Goal: Task Accomplishment & Management: Manage account settings

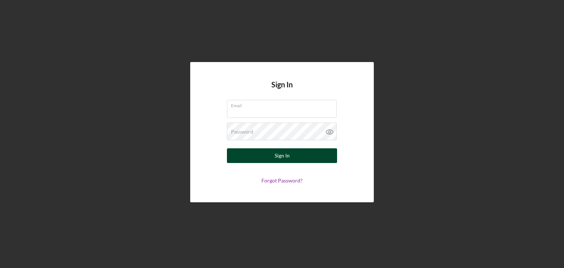
type input "[EMAIL_ADDRESS][DOMAIN_NAME]"
click at [298, 156] on button "Sign In" at bounding box center [282, 155] width 110 height 15
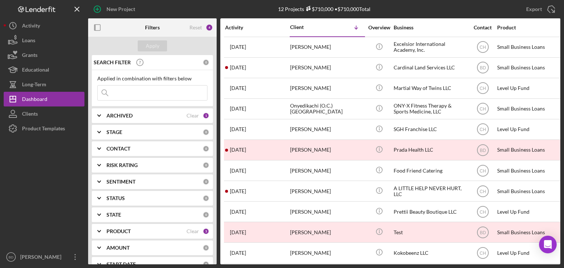
click at [120, 123] on div "SEARCH FILTER 0 Applied in combination with filters below Icon/Menu Close Icon/…" at bounding box center [152, 159] width 129 height 209
click at [123, 115] on b "ARCHIVED" at bounding box center [120, 116] width 26 height 6
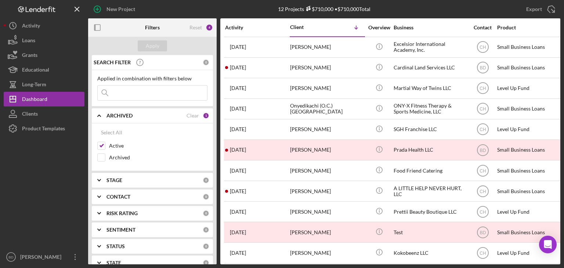
click at [124, 113] on b "ARCHIVED" at bounding box center [120, 116] width 26 height 6
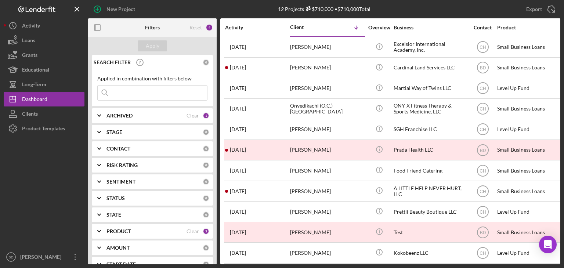
click at [125, 229] on b "PRODUCT" at bounding box center [119, 231] width 24 height 6
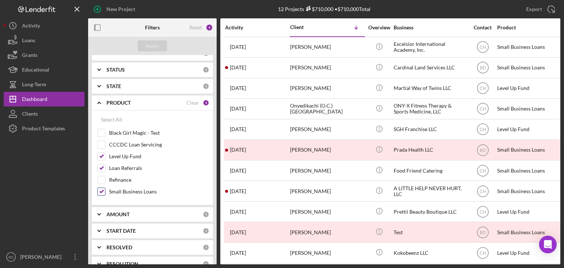
scroll to position [147, 0]
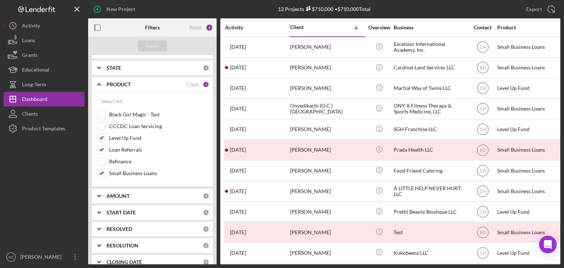
click at [96, 127] on div "Select All Black Girl Magic - Test CCCDC Loan Servicing Level Up Fund Loan Refe…" at bounding box center [152, 139] width 121 height 95
click at [100, 125] on input "CCCDC Loan Servicing" at bounding box center [101, 126] width 7 height 7
checkbox input "true"
click at [145, 52] on div "Apply" at bounding box center [152, 46] width 129 height 18
click at [148, 47] on div "Apply" at bounding box center [153, 45] width 14 height 11
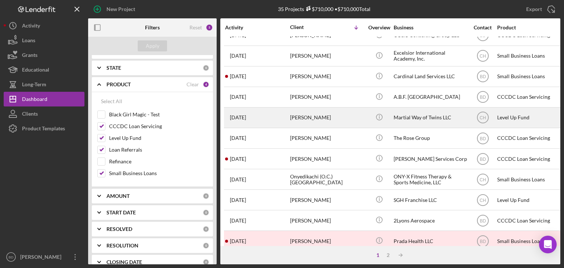
scroll to position [0, 0]
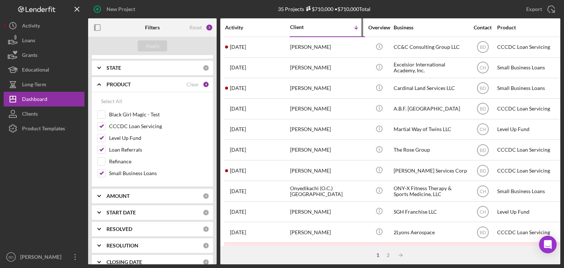
click at [301, 28] on div "Client" at bounding box center [308, 27] width 37 height 6
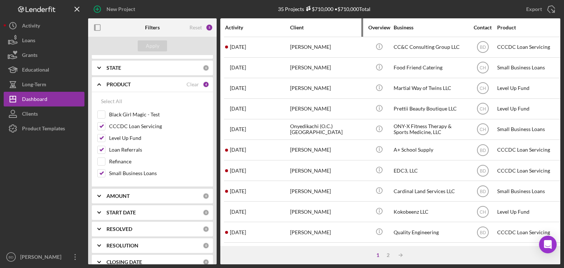
click at [301, 28] on div "Client" at bounding box center [326, 28] width 73 height 6
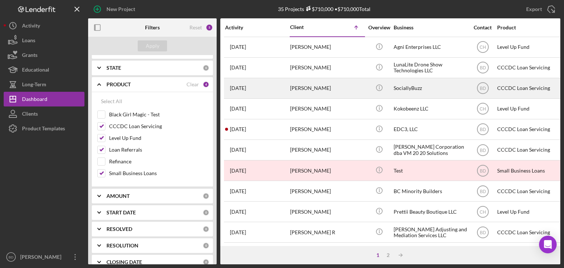
click at [310, 88] on div "[PERSON_NAME]" at bounding box center [326, 88] width 73 height 19
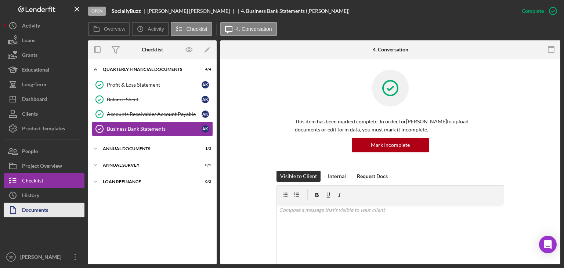
click at [42, 213] on div "Documents" at bounding box center [35, 211] width 26 height 17
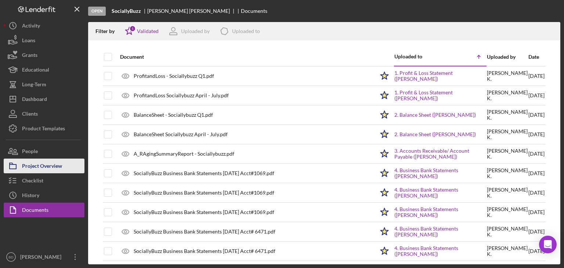
click at [37, 163] on div "Project Overview" at bounding box center [42, 167] width 40 height 17
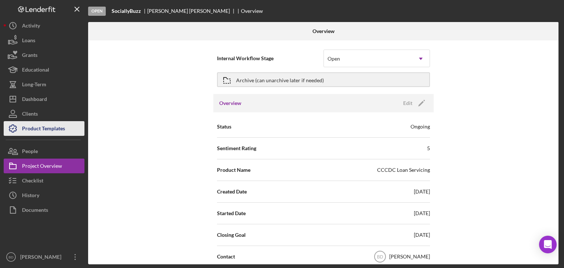
click at [44, 130] on div "Product Templates" at bounding box center [43, 129] width 43 height 17
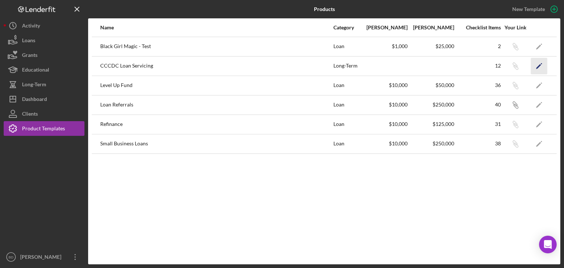
click at [541, 62] on icon "Icon/Edit" at bounding box center [539, 66] width 17 height 17
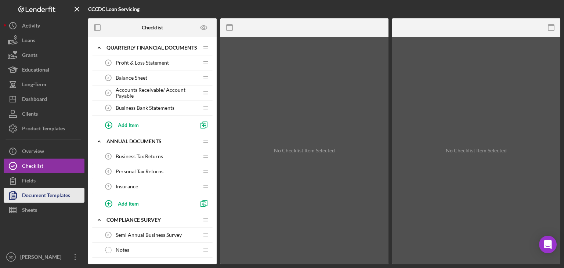
click at [36, 195] on div "Document Templates" at bounding box center [46, 196] width 48 height 17
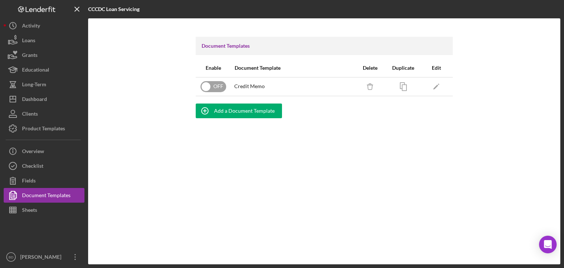
click at [216, 84] on input "checkbox" at bounding box center [214, 86] width 26 height 11
checkbox input "true"
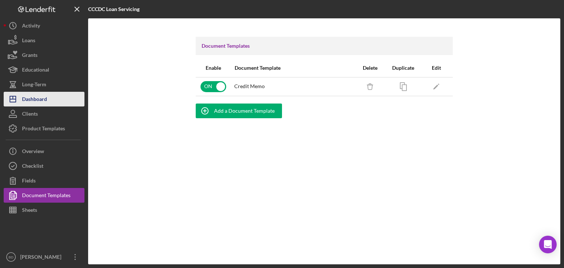
click at [37, 95] on div "Dashboard" at bounding box center [34, 100] width 25 height 17
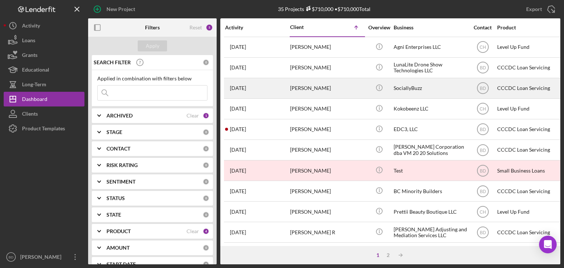
click at [311, 91] on div "[PERSON_NAME]" at bounding box center [326, 88] width 73 height 19
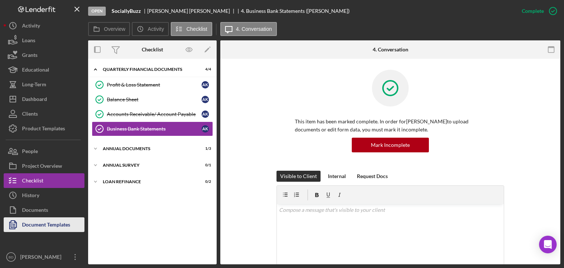
click at [42, 220] on div "Document Templates" at bounding box center [46, 225] width 48 height 17
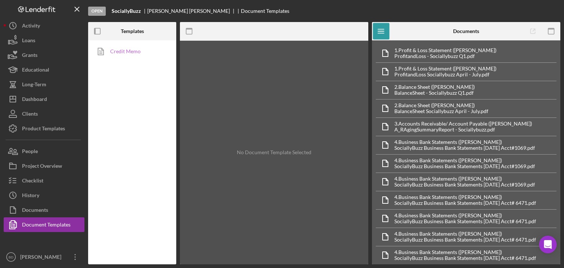
click at [133, 46] on link "Credit Memo" at bounding box center [130, 51] width 77 height 15
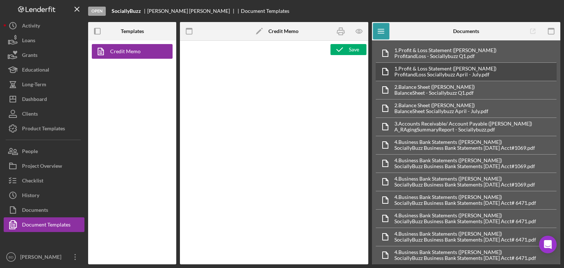
type textarea "<p><span style="background-color: rgb(255, 255, 255);"><img style="display: blo…"
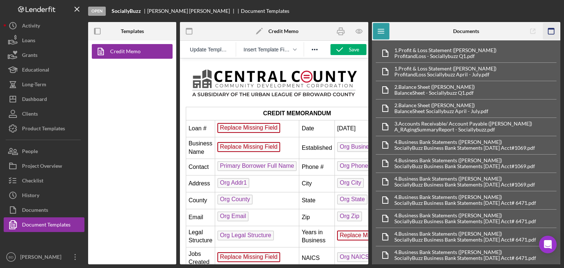
click at [550, 31] on icon "button" at bounding box center [551, 31] width 17 height 17
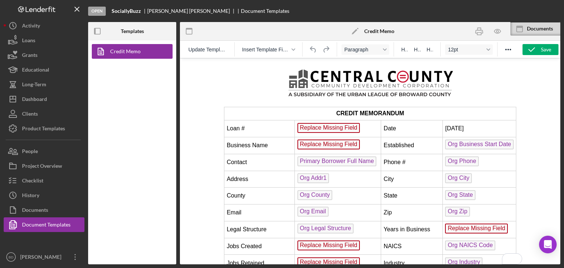
click at [319, 127] on span "Replace Missing Field" at bounding box center [328, 128] width 63 height 10
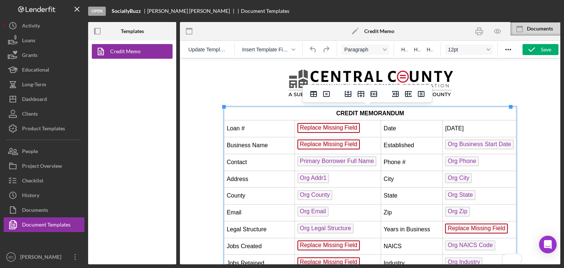
click at [359, 130] on td "Replace Missing Field ﻿" at bounding box center [338, 128] width 86 height 17
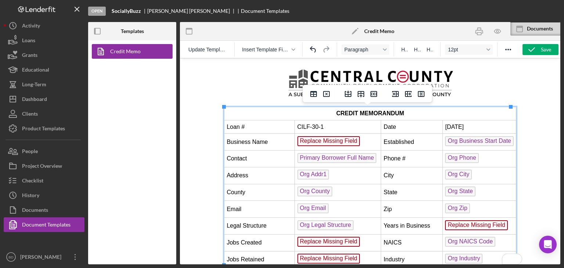
click at [444, 129] on td "[DATE]" at bounding box center [479, 126] width 73 height 13
click at [478, 140] on span "Org Business Start Date" at bounding box center [479, 141] width 69 height 10
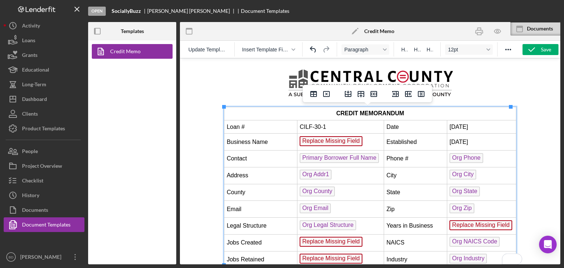
click at [330, 161] on span "Primary Borrower Full Name" at bounding box center [338, 158] width 79 height 10
click at [458, 158] on span "Org Phone" at bounding box center [465, 158] width 33 height 10
click at [322, 171] on span "Org Addr1" at bounding box center [315, 175] width 32 height 10
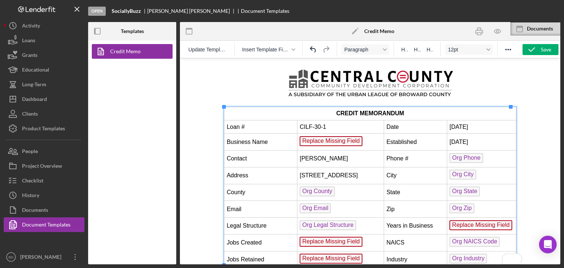
click at [475, 187] on td "Org State ﻿" at bounding box center [481, 192] width 69 height 17
click at [476, 175] on td "Org City ﻿" at bounding box center [481, 175] width 69 height 17
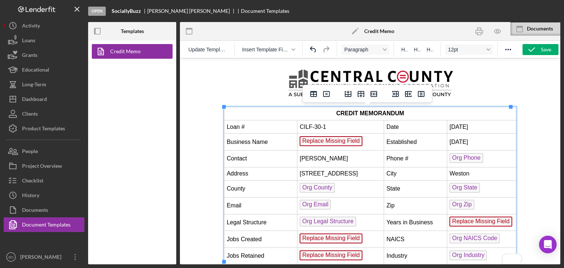
click at [352, 186] on td "Org County ﻿" at bounding box center [340, 189] width 87 height 17
click at [481, 191] on td "Org State" at bounding box center [481, 189] width 69 height 17
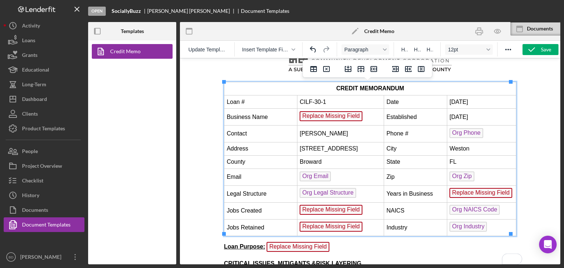
scroll to position [37, 0]
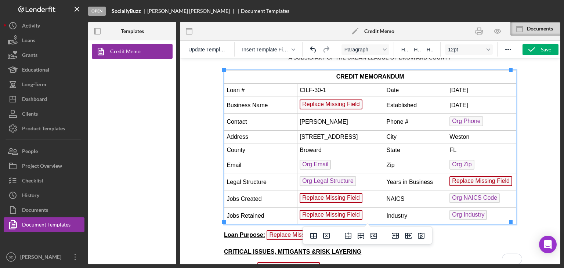
click at [479, 162] on td "Org Zip" at bounding box center [481, 165] width 69 height 17
click at [340, 163] on td "Org Email" at bounding box center [340, 165] width 87 height 17
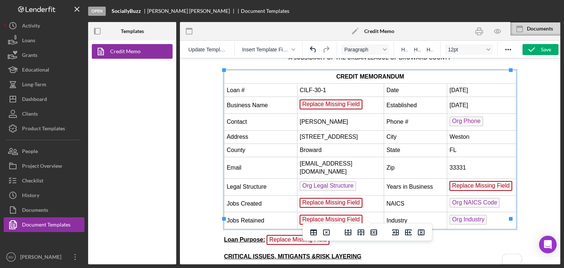
click at [359, 178] on td "Org Legal Structure ﻿" at bounding box center [340, 186] width 87 height 17
click at [507, 178] on td "Replace Missing Field" at bounding box center [481, 186] width 69 height 17
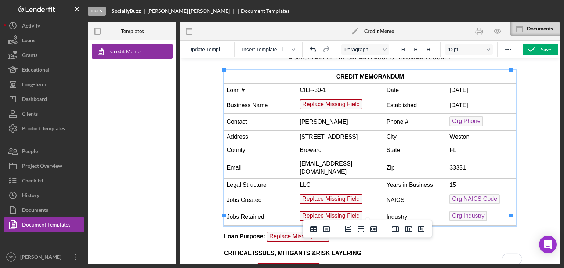
click at [361, 102] on td "Replace Missing Field" at bounding box center [340, 105] width 87 height 17
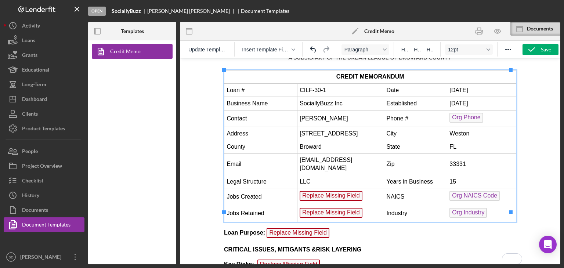
click at [495, 188] on td "Org NAICS Code ﻿" at bounding box center [481, 196] width 69 height 17
click at [322, 175] on td "LLC" at bounding box center [340, 181] width 87 height 13
click at [541, 49] on div "Save" at bounding box center [546, 49] width 10 height 11
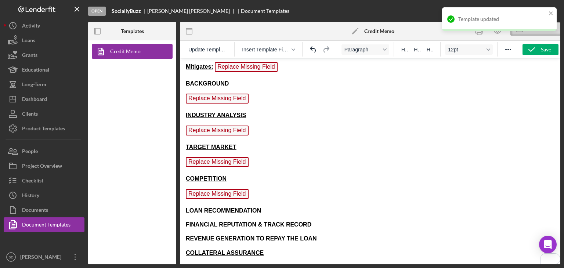
scroll to position [253, 0]
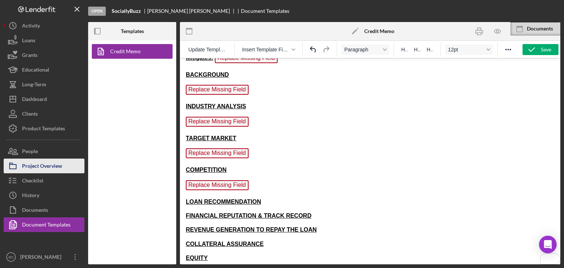
click at [33, 168] on div "Project Overview" at bounding box center [42, 167] width 40 height 17
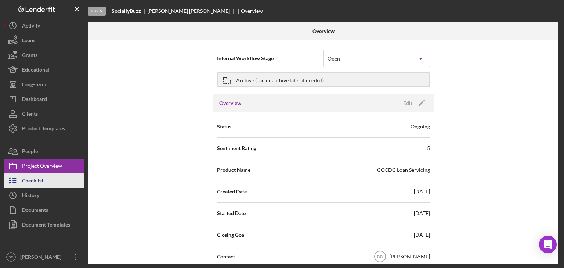
click at [34, 181] on div "Checklist" at bounding box center [32, 181] width 21 height 17
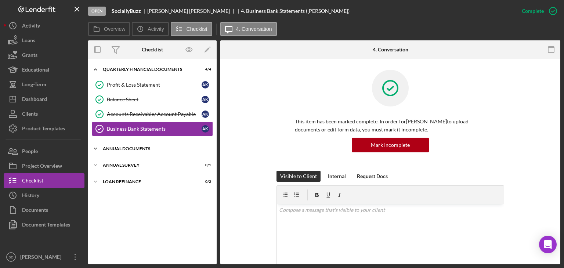
click at [133, 143] on div "Icon/Expander Annual Documents 1 / 3" at bounding box center [152, 148] width 129 height 15
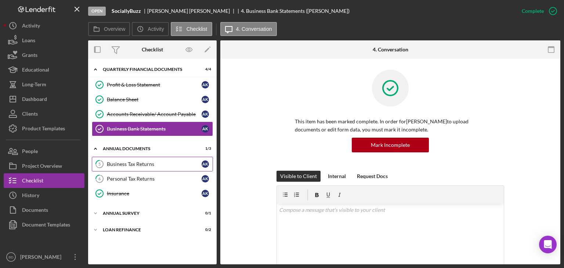
click at [133, 164] on div "Business Tax Returns" at bounding box center [154, 164] width 95 height 6
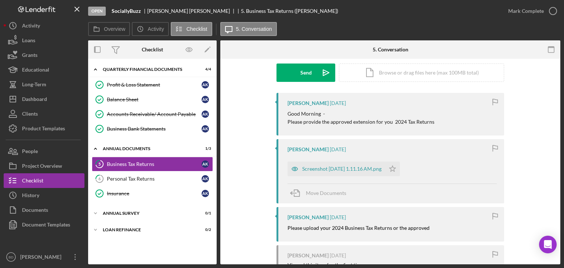
scroll to position [147, 0]
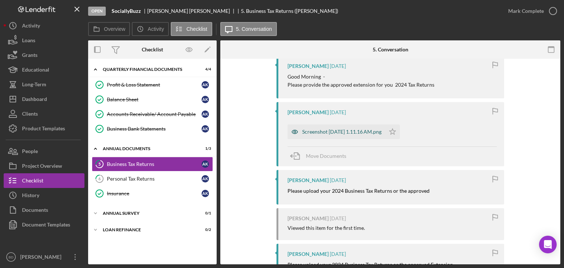
click at [302, 129] on div "Screenshot [DATE] 1.11.16 AM.png" at bounding box center [341, 132] width 79 height 6
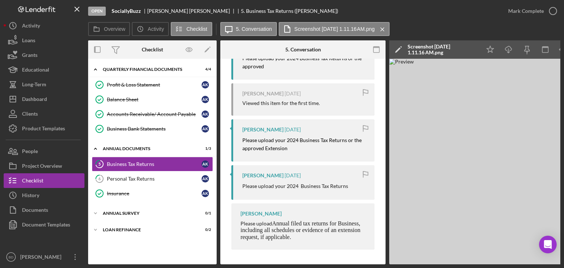
scroll to position [290, 0]
click at [443, 142] on img at bounding box center [499, 162] width 220 height 206
click at [129, 174] on link "6 Personal Tax Returns A K" at bounding box center [152, 179] width 121 height 15
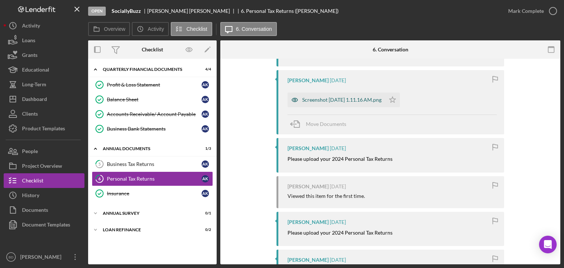
scroll to position [184, 0]
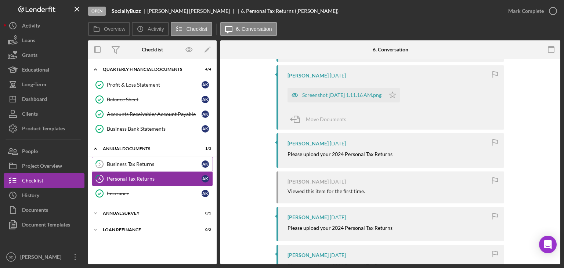
click at [126, 159] on link "5 Business Tax Returns A K" at bounding box center [152, 164] width 121 height 15
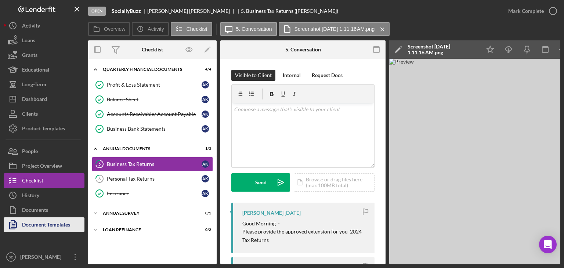
click at [53, 231] on div "Document Templates" at bounding box center [46, 225] width 48 height 17
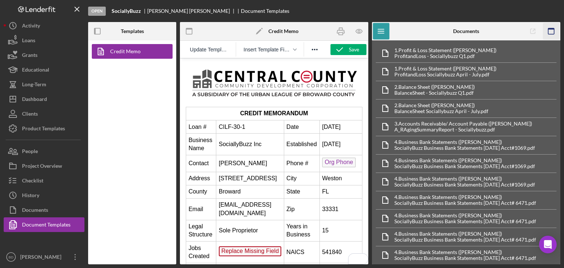
drag, startPoint x: 552, startPoint y: 28, endPoint x: 186, endPoint y: 97, distance: 372.2
click at [552, 28] on rect "button" at bounding box center [551, 28] width 6 height 1
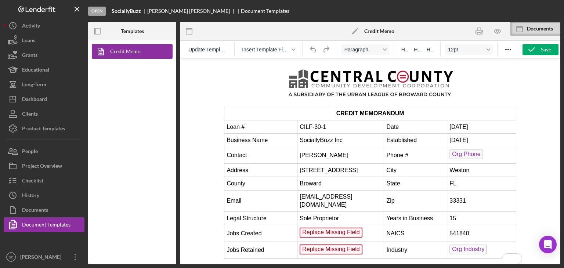
click at [347, 212] on td "Sole Proprietor" at bounding box center [340, 218] width 87 height 13
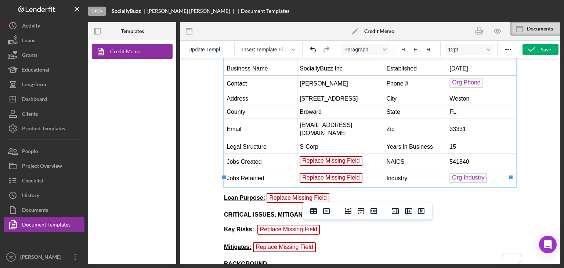
scroll to position [73, 0]
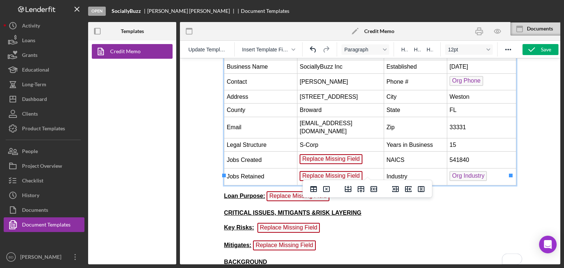
click at [366, 152] on td "Replace Missing Field" at bounding box center [340, 160] width 87 height 17
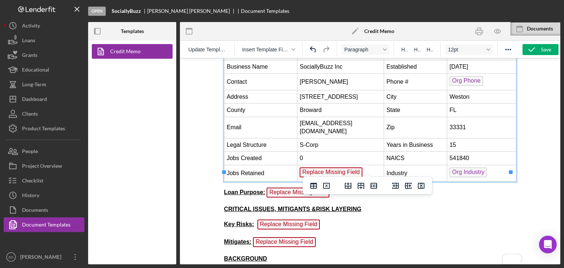
click at [365, 165] on td "Replace Missing Field" at bounding box center [340, 173] width 87 height 17
click at [485, 165] on td "Org Industry" at bounding box center [481, 173] width 69 height 17
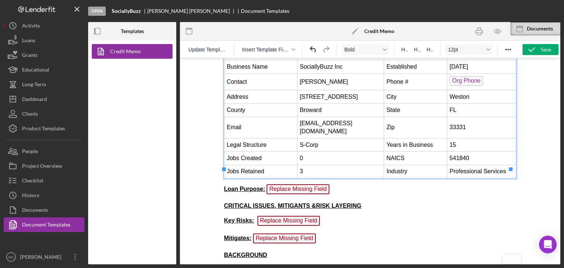
click at [239, 186] on strong "Loan Purpose:" at bounding box center [244, 189] width 41 height 6
click at [341, 184] on p "Loan Purpose: Replace Missing Field" at bounding box center [370, 190] width 293 height 12
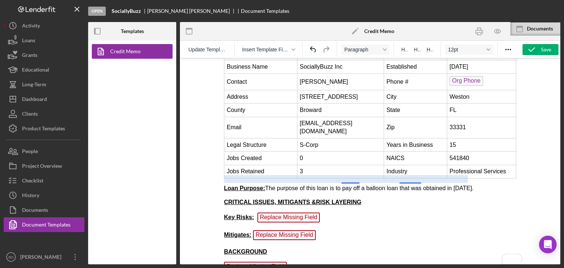
click at [352, 185] on span "Loan Purpose: The purpose of this loan is to pay off a balloon loan that was ob…" at bounding box center [349, 188] width 250 height 6
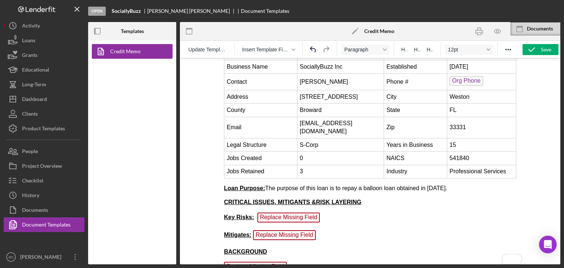
click at [350, 185] on span "Loan Purpose: The purpose of this loan is to repay a balloon loan obtained in […" at bounding box center [335, 188] width 223 height 6
click at [429, 198] on p "CRITICAL ISSUES, MITIGANTS &RISK LAYERING" at bounding box center [370, 202] width 293 height 8
click at [471, 184] on p "Loan Purpose: The purpose of this loan is to refinance a balloon loan obtained …" at bounding box center [370, 188] width 293 height 8
click at [556, 163] on div at bounding box center [370, 161] width 381 height 206
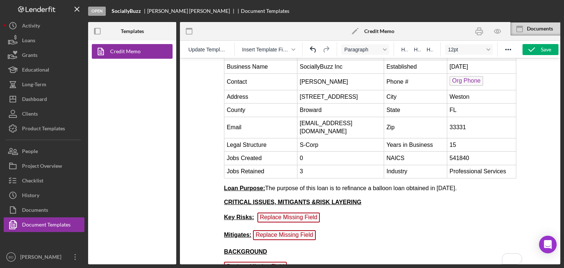
click at [468, 184] on p "Loan Purpose: The purpose of this loan is to refinance a balloon loan obtained …" at bounding box center [370, 188] width 293 height 8
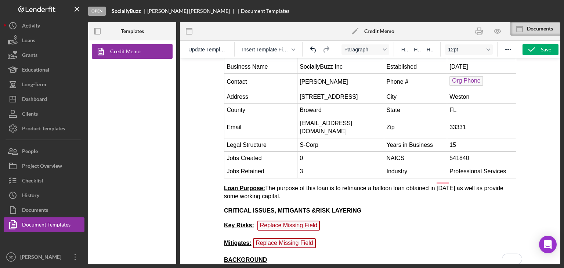
drag, startPoint x: 236, startPoint y: 188, endPoint x: 316, endPoint y: 210, distance: 83.2
click at [237, 188] on span "Loan Purpose: The purpose of this loan is to refinance a balloon loan obtained …" at bounding box center [364, 192] width 280 height 14
click at [339, 205] on body "CREDIT MEMORANDUM Loan # CILF-30-1 Date [DATE] Business Name SociallyBuzz Inc E…" at bounding box center [370, 219] width 293 height 457
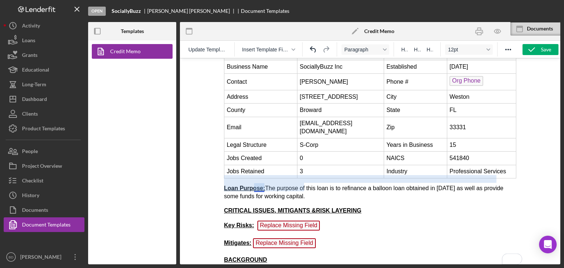
click at [262, 186] on span "Loan Purpose: The purpose of this loan is to refinance a balloon loan obtained …" at bounding box center [364, 192] width 280 height 14
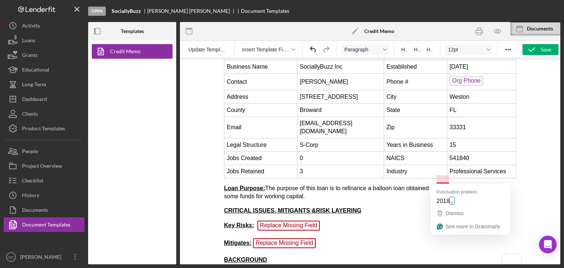
click at [444, 185] on span "Loan Purpose: The purpose of this loan is to refinance a balloon loan obtained …" at bounding box center [364, 192] width 280 height 14
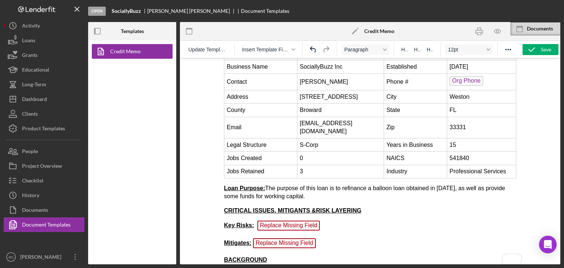
click at [403, 191] on p "Loan Purpose: The purpose of this loan is to refinance a balloon loan obtained …" at bounding box center [370, 192] width 293 height 17
click at [321, 221] on p "Key Risks: Replace Missing Field" at bounding box center [370, 227] width 293 height 12
click at [334, 221] on p "Key Risks: Replace Missing Field ﻿" at bounding box center [370, 227] width 293 height 12
click at [328, 221] on p "Key Risks: Replace Missing Field ﻿" at bounding box center [370, 227] width 293 height 12
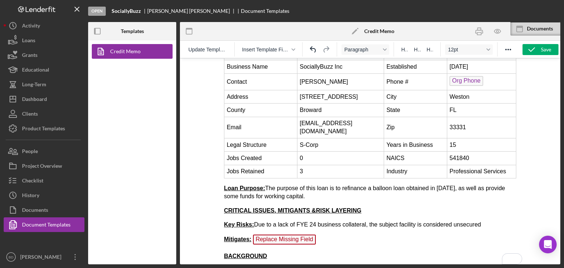
click at [321, 235] on p "Mitigates: Replace Missing Field" at bounding box center [370, 241] width 293 height 12
click at [334, 235] on p "Mitigates: Replace Missing Field ﻿" at bounding box center [370, 241] width 293 height 12
click at [320, 235] on p "Mitigates: Replace Missing Field ﻿" at bounding box center [370, 241] width 293 height 12
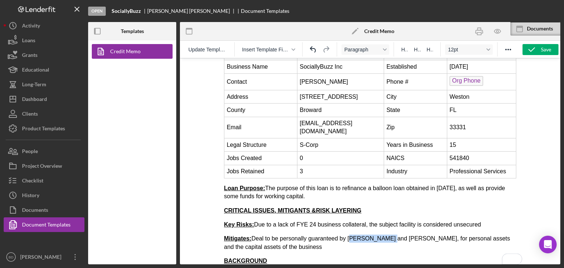
drag, startPoint x: 349, startPoint y: 229, endPoint x: 382, endPoint y: 229, distance: 33.8
click at [382, 235] on span "Mitigates: Deal to be personally guaranteed by [PERSON_NAME] and [PERSON_NAME],…" at bounding box center [367, 242] width 286 height 14
click at [433, 235] on span "Mitigates: Deal to be personally guaranteed by [PERSON_NAME] and [PERSON_NAME],…" at bounding box center [367, 242] width 286 height 14
click at [455, 235] on p "Mitigates: Deal to be personally guaranteed by [PERSON_NAME] for personal asset…" at bounding box center [370, 243] width 293 height 17
click at [439, 235] on p "Mitigates: Deal to be personally guaranteed by [PERSON_NAME] for personal asset…" at bounding box center [370, 243] width 293 height 17
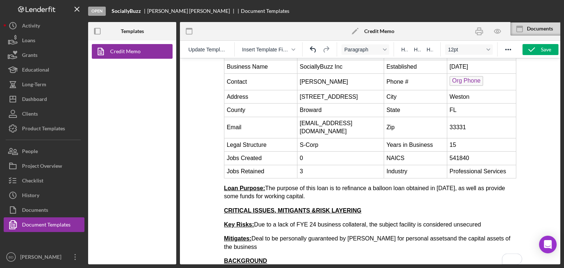
click at [248, 241] on p "Mitigates: Deal to be personally guaranteed by [PERSON_NAME] for personal asset…" at bounding box center [370, 243] width 293 height 17
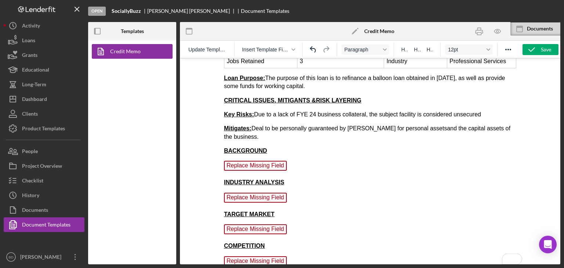
scroll to position [184, 0]
click at [293, 161] on p "Replace Missing Field ﻿" at bounding box center [370, 167] width 293 height 12
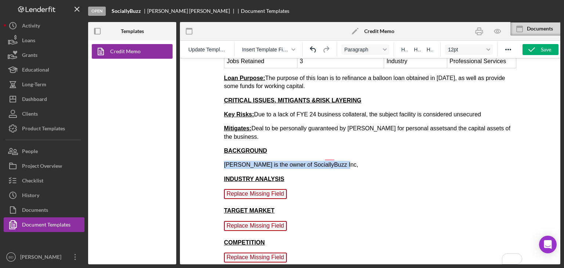
drag, startPoint x: 350, startPoint y: 154, endPoint x: 223, endPoint y: 155, distance: 127.4
click at [223, 155] on html "CREDIT MEMORANDUM Loan # CILF-30-1 Date [DATE] Business Name SociallyBuzz Inc E…" at bounding box center [370, 108] width 304 height 466
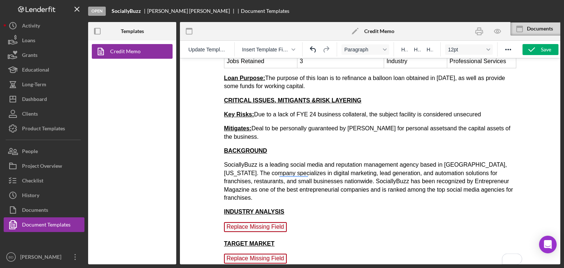
click at [257, 161] on p "SociallyBuzz is a leading social media and reputation management agency based i…" at bounding box center [370, 181] width 293 height 41
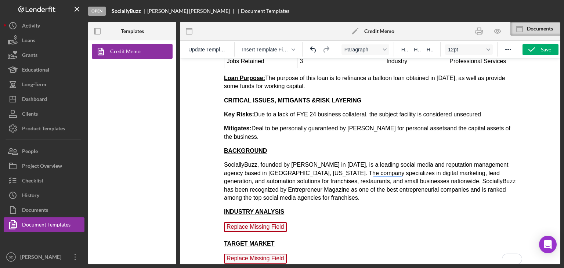
click at [368, 165] on p "SociallyBuzz, founded by [PERSON_NAME] in [DATE], is a leading social media and…" at bounding box center [370, 181] width 293 height 41
click at [397, 173] on p "SociallyBuzz, founded by [PERSON_NAME] in [DATE], is a leading social media and…" at bounding box center [370, 181] width 293 height 41
click at [419, 176] on p "SociallyBuzz, founded by [PERSON_NAME] in [DATE], is a leading social media and…" at bounding box center [370, 181] width 293 height 41
click at [320, 191] on p "SociallyBuzz, founded by [PERSON_NAME] in [DATE], is a leading social media and…" at bounding box center [370, 181] width 293 height 41
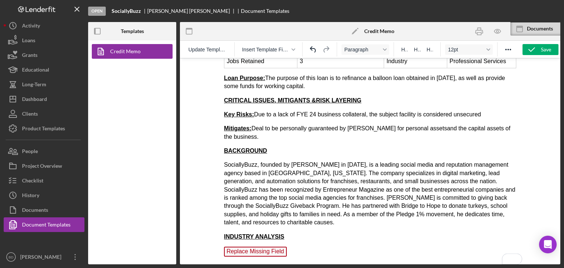
click at [322, 205] on p "SociallyBuzz, founded by [PERSON_NAME] in [DATE], is a leading social media and…" at bounding box center [370, 194] width 293 height 66
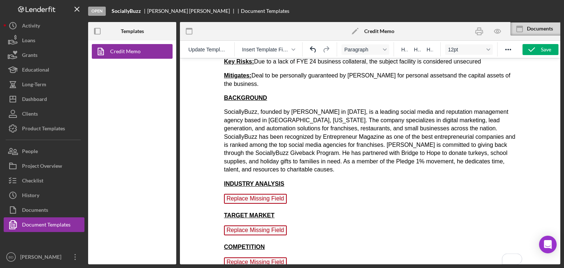
scroll to position [257, 0]
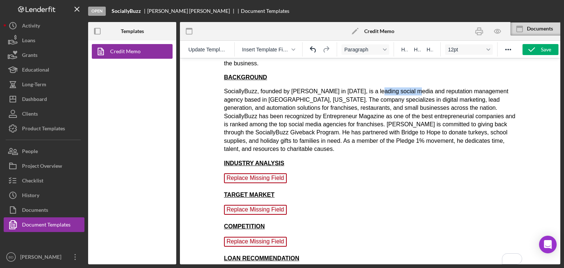
drag, startPoint x: 370, startPoint y: 82, endPoint x: 407, endPoint y: 84, distance: 36.8
click at [407, 87] on p "SociallyBuzz, founded by [PERSON_NAME] in [DATE], is a leading social media and…" at bounding box center [370, 120] width 293 height 66
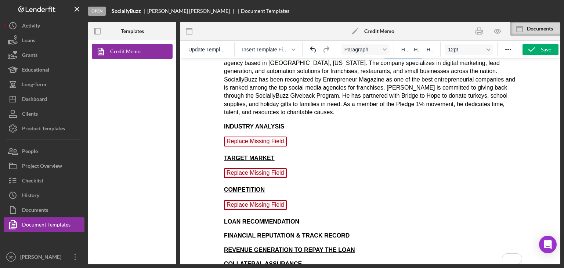
scroll to position [294, 0]
click at [295, 137] on p "Replace Missing Field ﻿" at bounding box center [370, 143] width 293 height 12
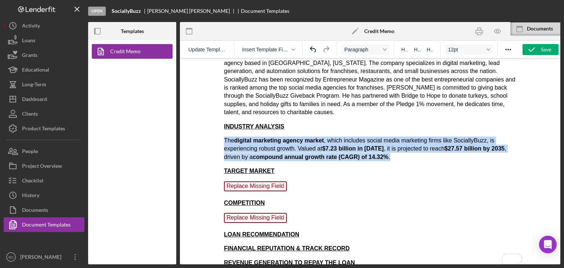
drag, startPoint x: 396, startPoint y: 148, endPoint x: 435, endPoint y: 183, distance: 52.3
click at [218, 127] on html "CREDIT MEMORANDUM Loan # CILF-30-1 Date [DATE] Business Name SociallyBuzz Inc E…" at bounding box center [370, 33] width 304 height 537
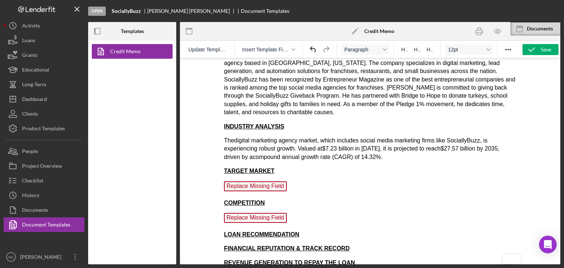
click at [408, 153] on body "CREDIT MEMORANDUM Loan # CILF-30-1 Date [DATE] Business Name SociallyBuzz Inc E…" at bounding box center [370, 32] width 293 height 525
click at [394, 151] on p "The digital marketing agency market , which includes social media marketing fir…" at bounding box center [370, 149] width 293 height 25
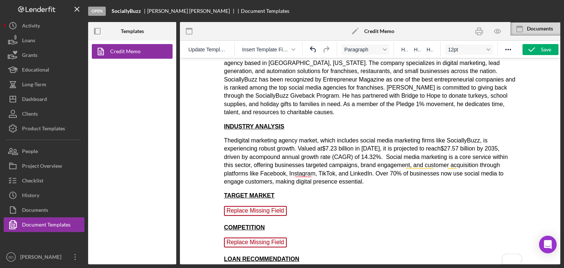
click at [385, 148] on p "The digital marketing agency market , which includes social media marketing fir…" at bounding box center [370, 161] width 293 height 49
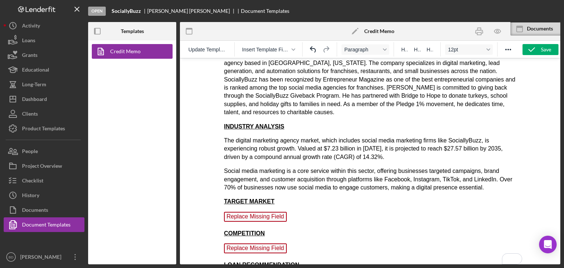
scroll to position [294, 0]
click at [490, 180] on p "Social media marketing is a core service within this sector, offering businesse…" at bounding box center [370, 179] width 293 height 25
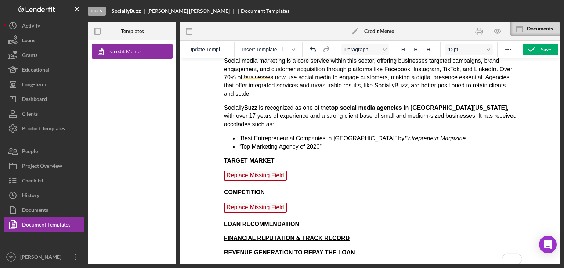
scroll to position [404, 0]
click at [286, 171] on p "Replace Missing Field ﻿" at bounding box center [370, 177] width 293 height 12
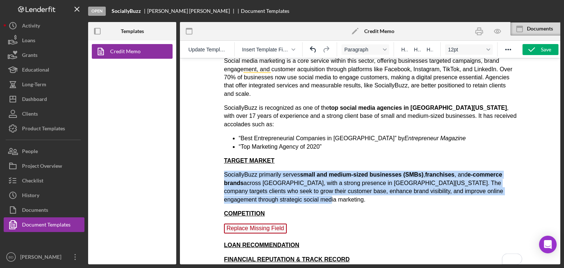
drag, startPoint x: 304, startPoint y: 178, endPoint x: 217, endPoint y: 157, distance: 89.5
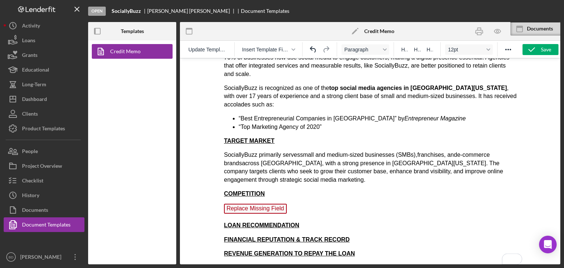
scroll to position [434, 0]
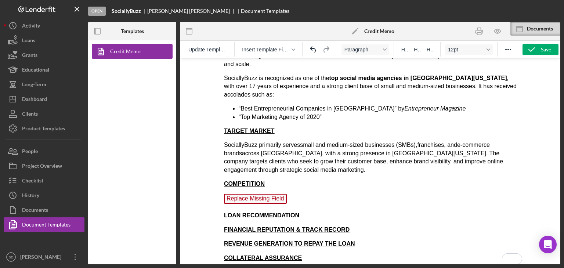
click at [288, 194] on p "Replace Missing Field ﻿" at bounding box center [370, 200] width 293 height 12
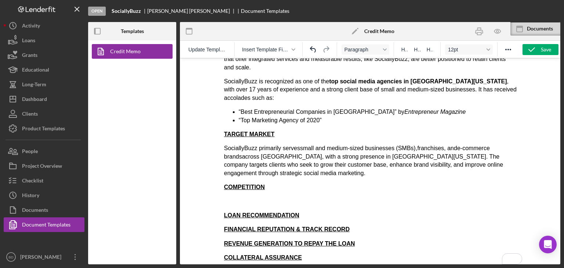
scroll to position [430, 0]
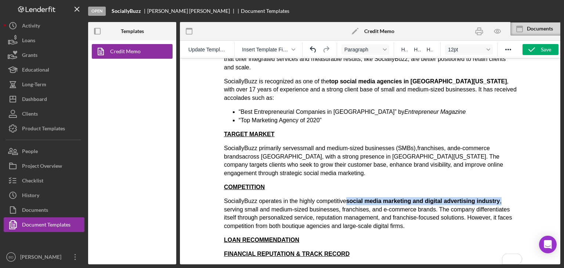
drag, startPoint x: 503, startPoint y: 184, endPoint x: 346, endPoint y: 185, distance: 157.2
click at [346, 197] on p "SociallyBuzz operates in the highly competitive social media marketing and digi…" at bounding box center [370, 213] width 293 height 33
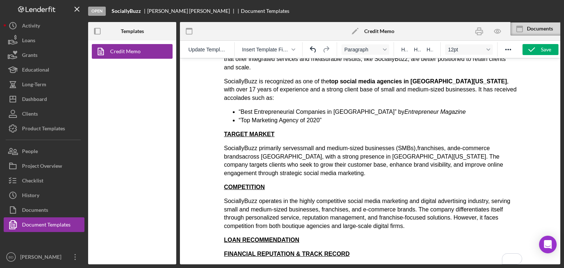
click at [403, 211] on p "SociallyBuzz operates in the highly competitive social media marketing and digi…" at bounding box center [370, 213] width 293 height 33
click at [423, 208] on p "SociallyBuzz operates in the highly competitive social media marketing and digi…" at bounding box center [370, 213] width 293 height 33
click at [430, 204] on p "SociallyBuzz operates in the highly competitive social media marketing and digi…" at bounding box center [370, 213] width 293 height 33
click at [426, 210] on p "SociallyBuzz operates in the highly competitive social media marketing and digi…" at bounding box center [370, 213] width 293 height 33
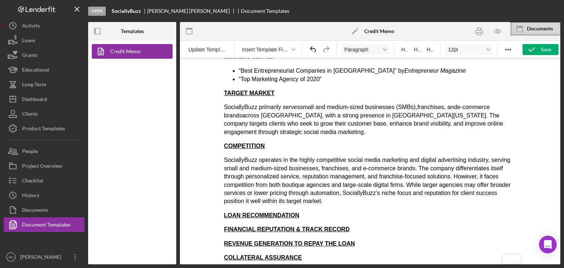
scroll to position [0, 0]
click at [555, 107] on div at bounding box center [370, 161] width 381 height 206
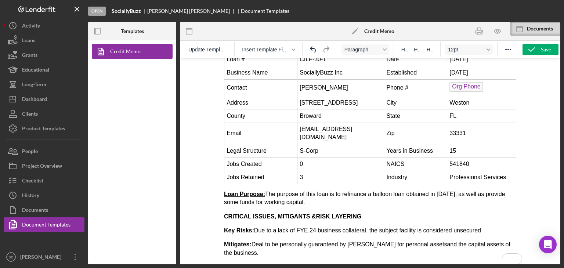
scroll to position [68, 0]
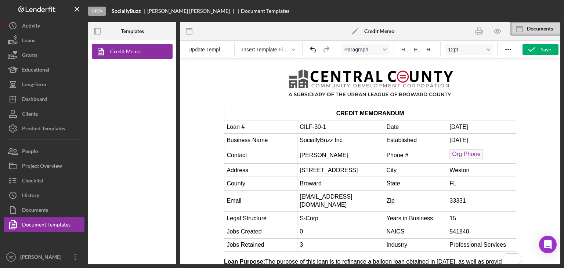
click at [483, 153] on td "Org Phone" at bounding box center [481, 155] width 69 height 17
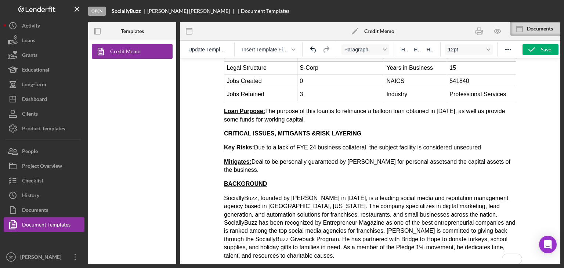
click at [369, 207] on p "SociallyBuzz, founded by [PERSON_NAME] in [DATE], is a leading social media and…" at bounding box center [370, 227] width 293 height 66
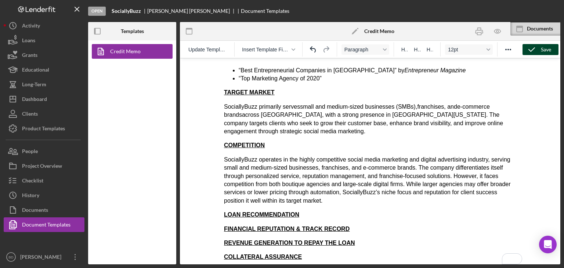
click at [534, 53] on icon "button" at bounding box center [532, 49] width 18 height 18
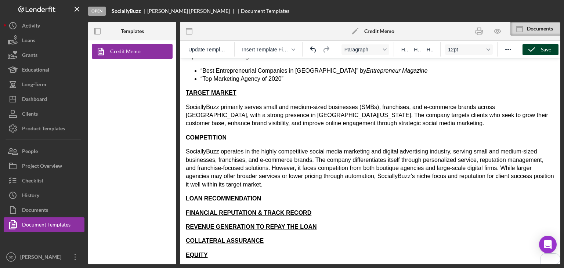
click at [322, 213] on p "FINANCIAL REPUTATION & TRACK RECORD" at bounding box center [370, 213] width 369 height 8
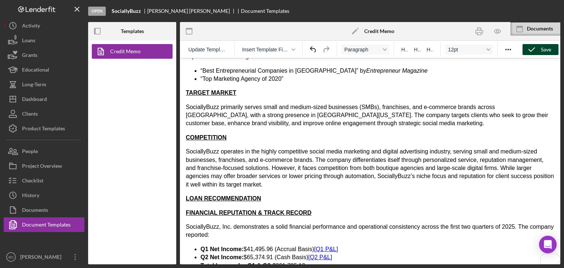
scroll to position [438, 0]
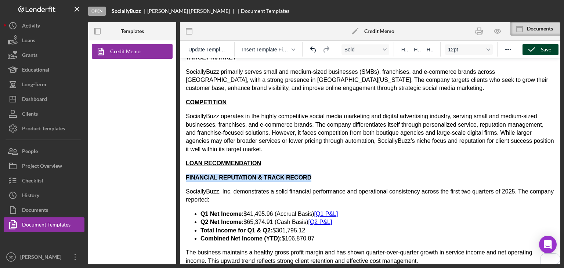
drag, startPoint x: 309, startPoint y: 176, endPoint x: 181, endPoint y: 175, distance: 128.2
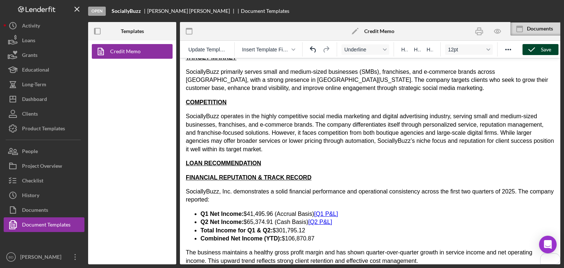
click at [284, 166] on p "LOAN RECOMMENDATION" at bounding box center [370, 163] width 369 height 8
click at [248, 160] on strong "LOAN RECOMMENDATION" at bounding box center [223, 163] width 75 height 6
click at [252, 179] on span "FINANCIAL REPUTATION & TRACK RECORD" at bounding box center [249, 177] width 126 height 6
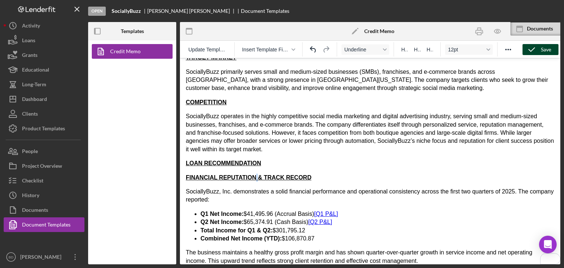
click at [252, 179] on span "FINANCIAL REPUTATION & TRACK RECORD" at bounding box center [249, 177] width 126 height 6
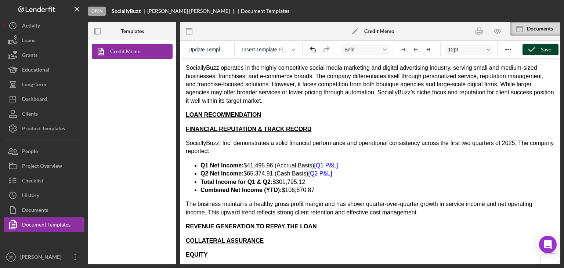
scroll to position [486, 0]
click at [341, 165] on li "Q1 Net Income: $41,495.96 (Accrual Basis) [Q1 P&L]﻿" at bounding box center [378, 166] width 354 height 8
drag, startPoint x: 335, startPoint y: 173, endPoint x: 181, endPoint y: 166, distance: 153.7
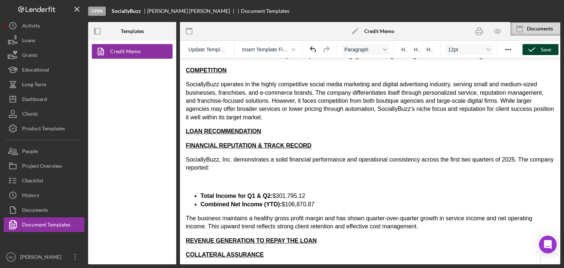
scroll to position [470, 0]
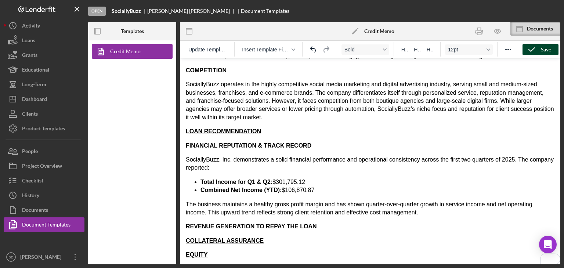
click at [202, 180] on strong "Total Income for Q1 & Q2:" at bounding box center [237, 182] width 72 height 6
click at [198, 180] on ul "Total Income for Q1 & Q2: $301,795.12 Combined Net Income (YTD): $106,870.87" at bounding box center [370, 186] width 369 height 17
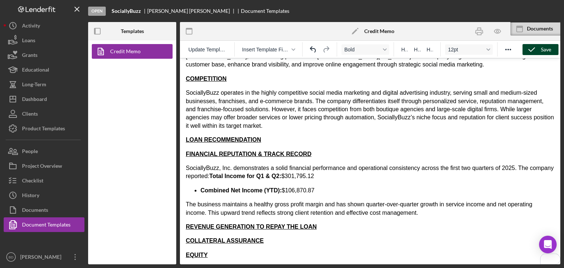
scroll to position [461, 0]
click at [199, 191] on ul "Combined Net Income (YTD): $106,870.87" at bounding box center [370, 191] width 369 height 8
click at [335, 177] on p "SociallyBuzz, Inc. demonstrates a solid financial performance and operational c…" at bounding box center [370, 172] width 369 height 17
drag, startPoint x: 201, startPoint y: 188, endPoint x: 216, endPoint y: 205, distance: 22.6
click at [202, 189] on strong "Combined Net Income (YTD):" at bounding box center [241, 190] width 81 height 6
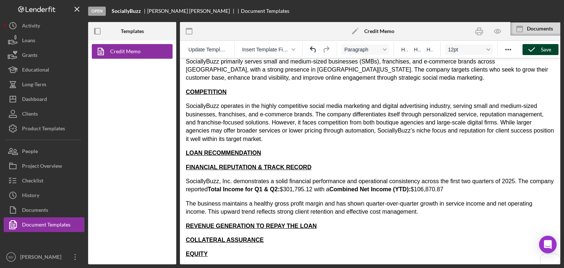
scroll to position [447, 0]
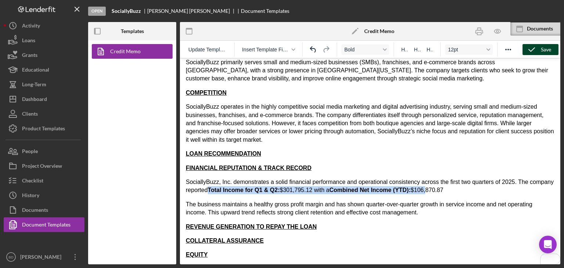
drag, startPoint x: 212, startPoint y: 188, endPoint x: 430, endPoint y: 191, distance: 218.2
click at [430, 191] on p "SociallyBuzz, Inc. demonstrates a solid financial performance and operational c…" at bounding box center [370, 186] width 369 height 17
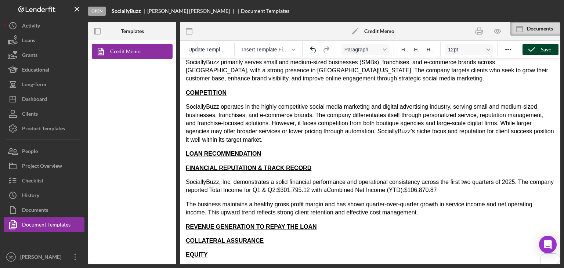
click at [447, 192] on p "SociallyBuzz, Inc. demonstrates a solid financial performance and operational c…" at bounding box center [370, 186] width 369 height 17
click at [187, 203] on p "The business maintains a healthy gross profit margin and has shown quarter-over…" at bounding box center [370, 209] width 369 height 17
click at [461, 190] on p "SociallyBuzz, Inc. demonstrates a solid financial performance and operational c…" at bounding box center [370, 186] width 369 height 17
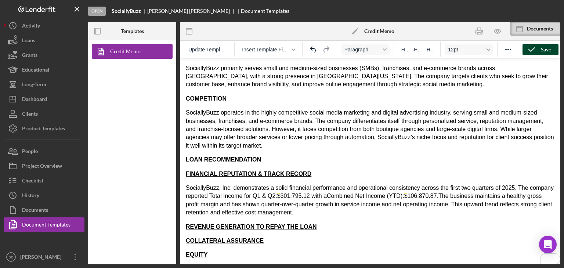
scroll to position [441, 0]
click at [327, 210] on p "SociallyBuzz, Inc. demonstrates a solid financial performance and operational c…" at bounding box center [370, 200] width 369 height 33
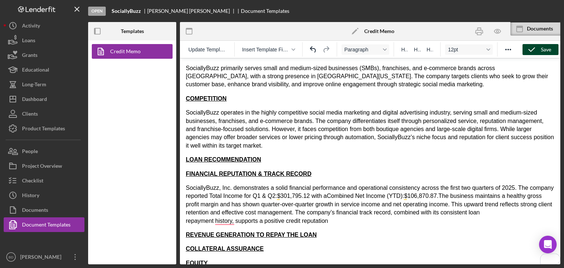
click at [188, 220] on p "SociallyBuzz, Inc. demonstrates a solid financial performance and operational c…" at bounding box center [370, 204] width 369 height 41
click at [325, 217] on p "SociallyBuzz, Inc. demonstrates a solid financial performance and operational c…" at bounding box center [370, 204] width 369 height 41
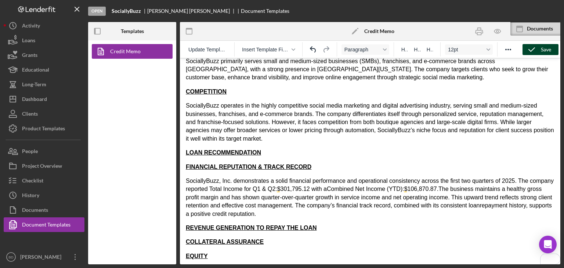
scroll to position [450, 0]
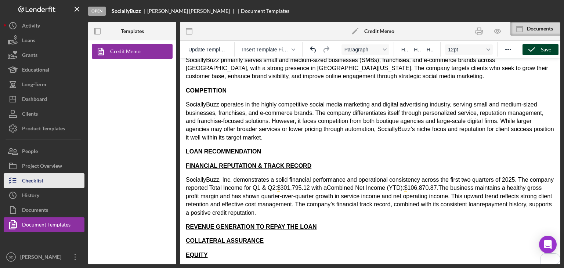
click at [42, 183] on div "Checklist" at bounding box center [32, 181] width 21 height 17
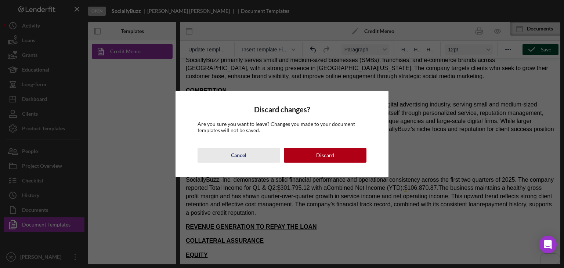
click at [254, 159] on button "Cancel" at bounding box center [239, 155] width 83 height 15
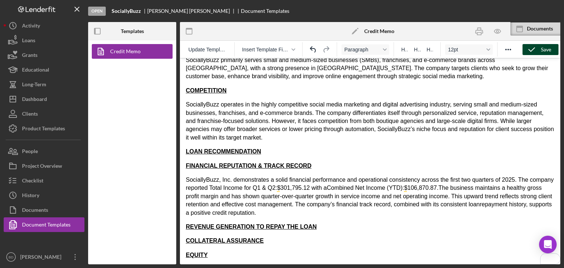
click at [551, 47] on div "Save" at bounding box center [546, 49] width 10 height 11
click at [539, 43] on div "Update Template Insert Template Field Paragraph H1 H2 H3 12pt" at bounding box center [370, 49] width 381 height 17
click at [538, 51] on icon "button" at bounding box center [532, 49] width 18 height 18
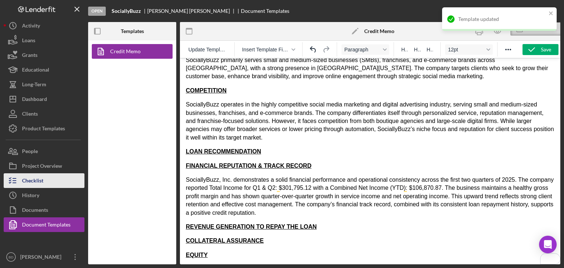
click at [37, 176] on div "Checklist" at bounding box center [32, 181] width 21 height 17
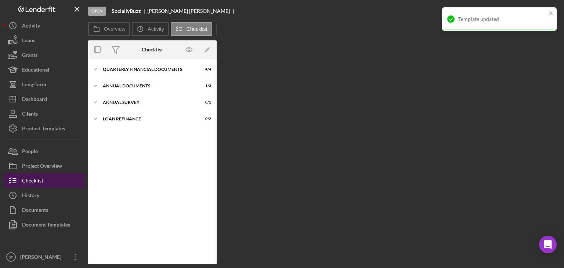
scroll to position [300, 0]
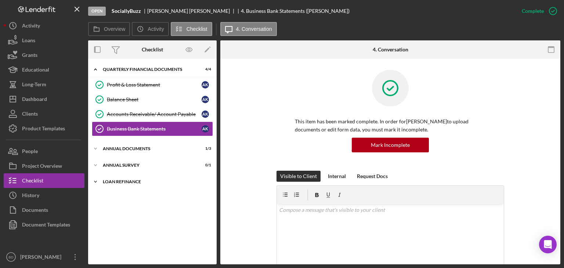
click at [124, 177] on div "Icon/Expander Loan Refinance 0 / 2" at bounding box center [152, 181] width 129 height 15
click at [123, 194] on div "DSCR" at bounding box center [160, 197] width 106 height 6
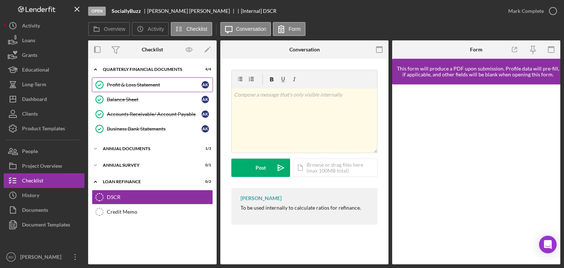
click at [134, 83] on div "Profit & Loss Statement" at bounding box center [154, 85] width 95 height 6
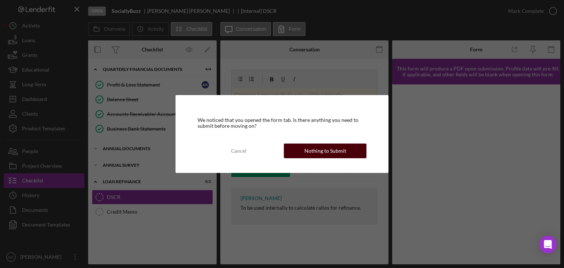
click at [322, 150] on div "Nothing to Submit" at bounding box center [325, 151] width 42 height 15
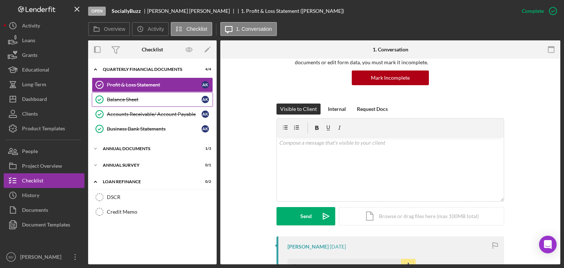
scroll to position [63, 0]
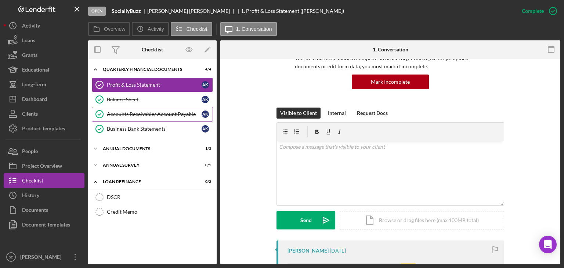
click at [162, 112] on div "Accounts Receivable/ Account Payable" at bounding box center [154, 114] width 95 height 6
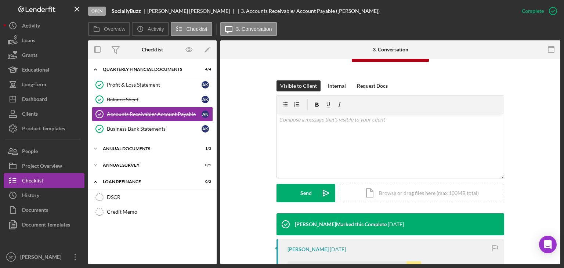
scroll to position [220, 0]
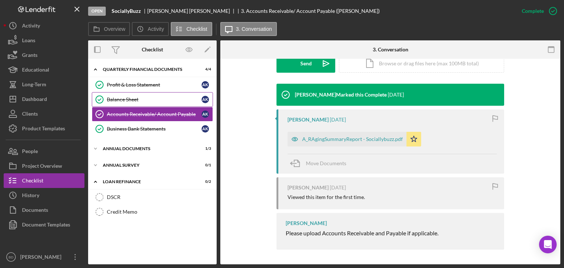
click at [147, 100] on div "Balance Sheet" at bounding box center [154, 100] width 95 height 6
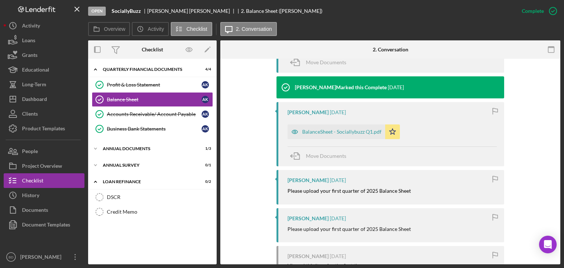
scroll to position [291, 0]
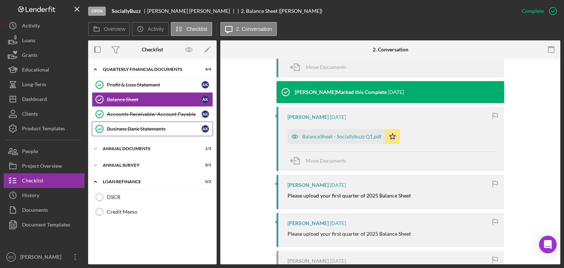
click at [157, 125] on link "Business Bank Statements Business Bank Statements A K" at bounding box center [152, 129] width 121 height 15
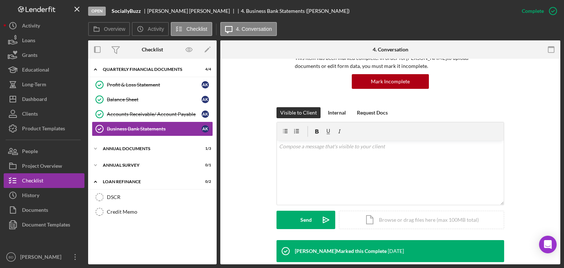
scroll to position [110, 0]
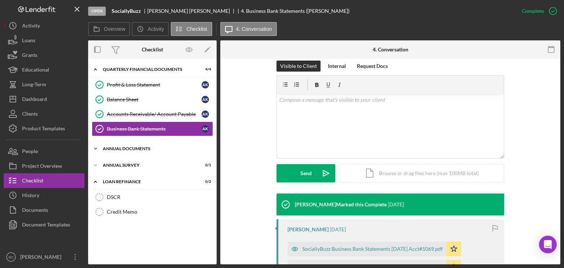
click at [126, 147] on div "Annual Documents" at bounding box center [155, 149] width 105 height 4
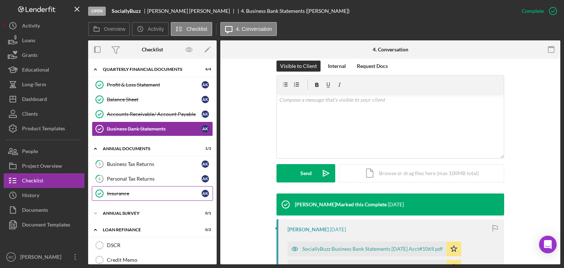
click at [131, 191] on div "Insurance" at bounding box center [154, 194] width 95 height 6
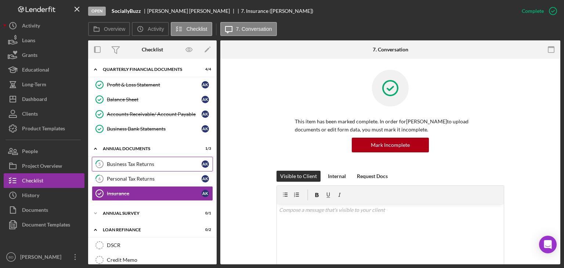
click at [137, 165] on div "Business Tax Returns" at bounding box center [154, 164] width 95 height 6
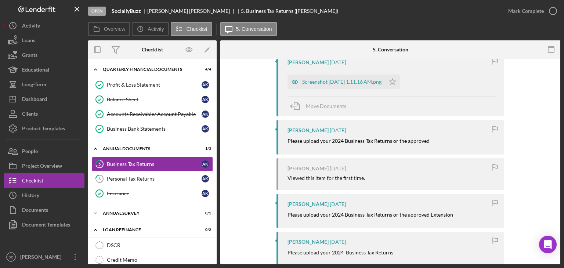
scroll to position [256, 0]
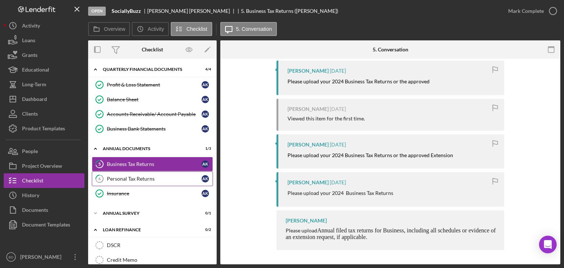
click at [121, 178] on div "Personal Tax Returns" at bounding box center [154, 179] width 95 height 6
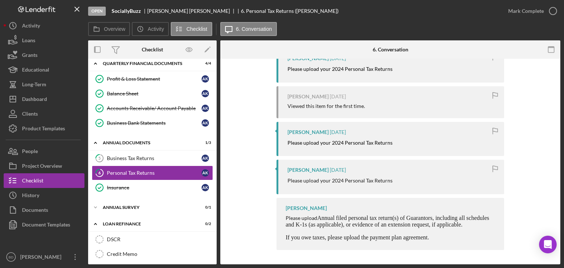
scroll to position [9, 0]
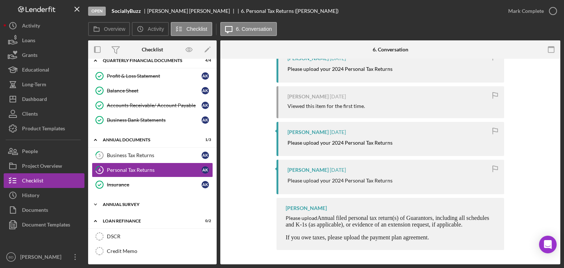
click at [133, 203] on div "Annual Survey" at bounding box center [155, 204] width 105 height 4
click at [133, 221] on div "Annual Business Survey" at bounding box center [154, 220] width 95 height 6
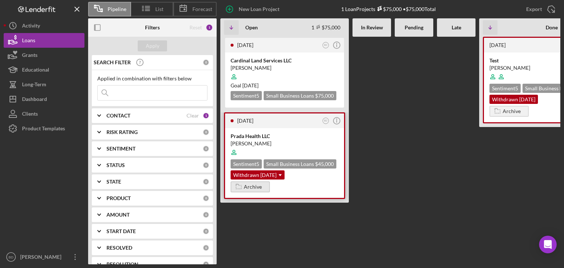
click at [257, 183] on div "Archive" at bounding box center [253, 186] width 18 height 11
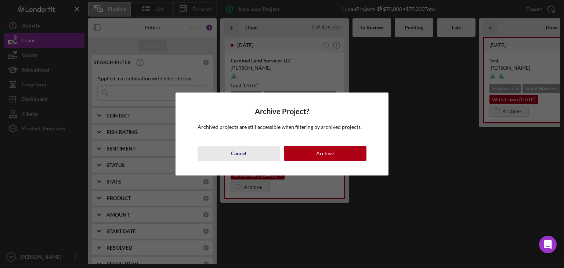
click at [233, 151] on div "Cancel" at bounding box center [238, 153] width 15 height 15
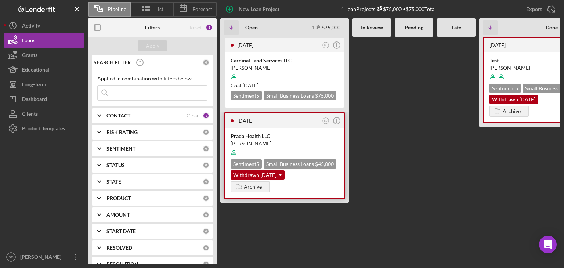
click at [255, 123] on div "5 months ago BD Icon/Info" at bounding box center [284, 120] width 119 height 15
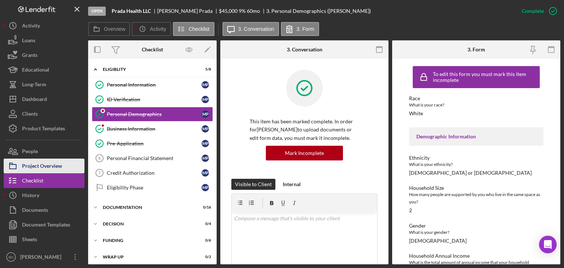
click at [44, 162] on div "Project Overview" at bounding box center [42, 167] width 40 height 17
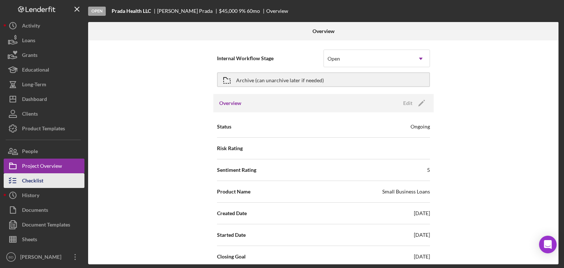
click at [43, 180] on div "Checklist" at bounding box center [32, 181] width 21 height 17
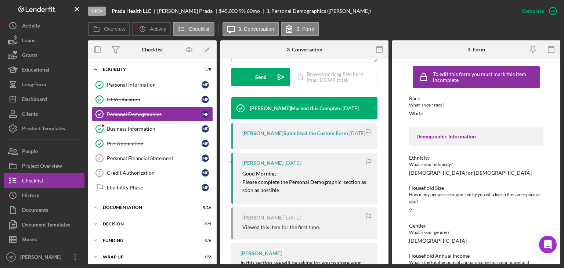
scroll to position [294, 0]
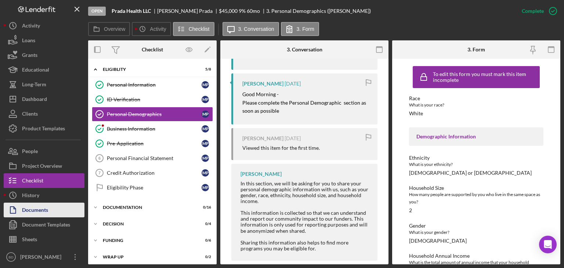
click at [35, 203] on div "Documents" at bounding box center [35, 211] width 26 height 17
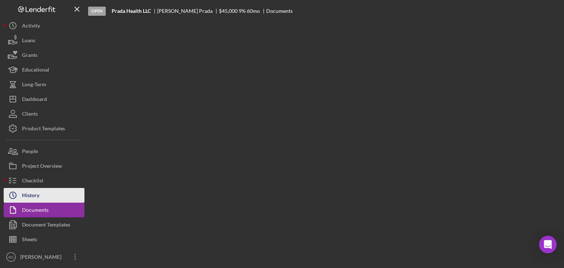
click at [37, 188] on div "History" at bounding box center [30, 196] width 17 height 17
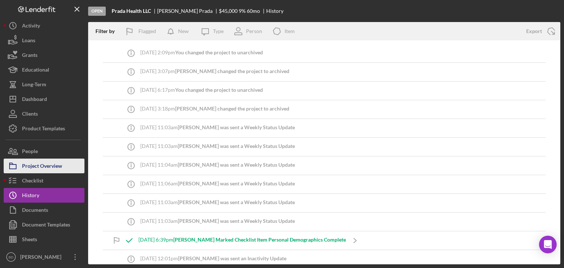
click at [38, 166] on div "Project Overview" at bounding box center [42, 167] width 40 height 17
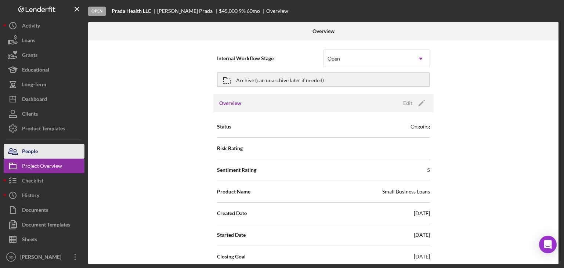
click at [38, 155] on button "People" at bounding box center [44, 151] width 81 height 15
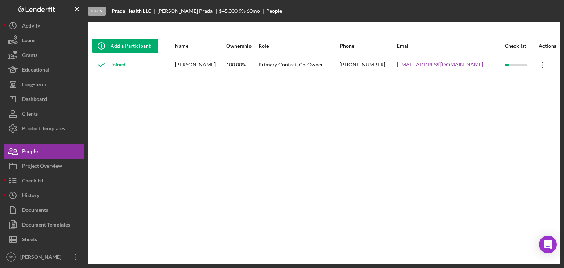
click at [537, 64] on icon "Icon/Overflow" at bounding box center [542, 65] width 18 height 18
click at [318, 140] on div "Add a Participant Name Ownership Role Phone Email Checklist Actions Joined Migu…" at bounding box center [324, 143] width 472 height 213
drag, startPoint x: 473, startPoint y: 66, endPoint x: 416, endPoint y: 69, distance: 57.0
click at [416, 69] on div "mprada.bills@gmail.com" at bounding box center [450, 65] width 107 height 18
click at [366, 109] on div "Add a Participant Name Ownership Role Phone Email Checklist Actions Joined Migu…" at bounding box center [324, 143] width 472 height 213
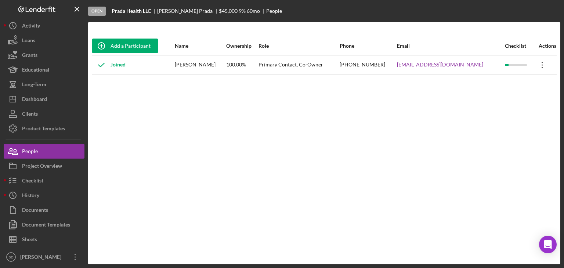
click at [537, 64] on icon "Icon/Overflow" at bounding box center [542, 65] width 18 height 18
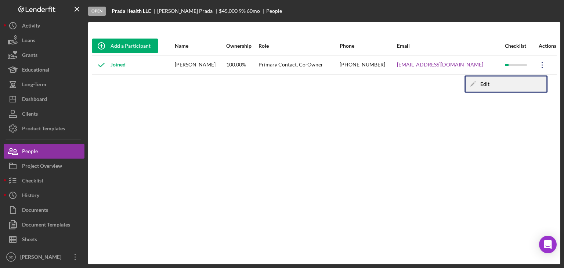
click at [498, 83] on div "Icon/Edit Edit" at bounding box center [506, 84] width 81 height 15
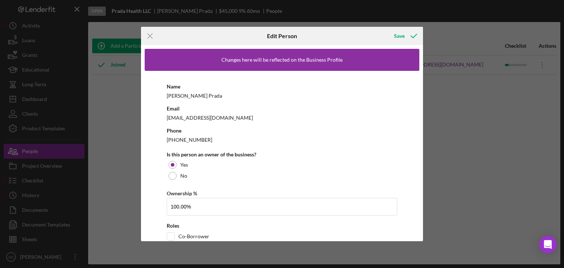
drag, startPoint x: 152, startPoint y: 33, endPoint x: 161, endPoint y: 44, distance: 14.4
click at [152, 33] on icon "Icon/Menu Close" at bounding box center [150, 36] width 18 height 18
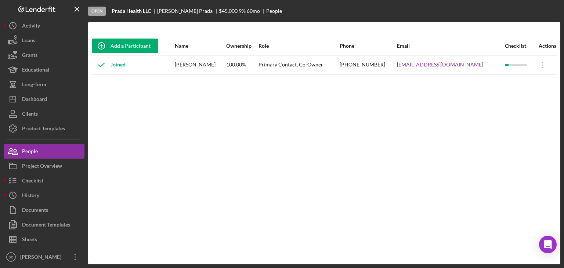
click at [225, 133] on div "Add a Participant Name Ownership Role Phone Email Checklist Actions Joined Migu…" at bounding box center [324, 143] width 472 height 213
click at [46, 180] on button "Checklist" at bounding box center [44, 180] width 81 height 15
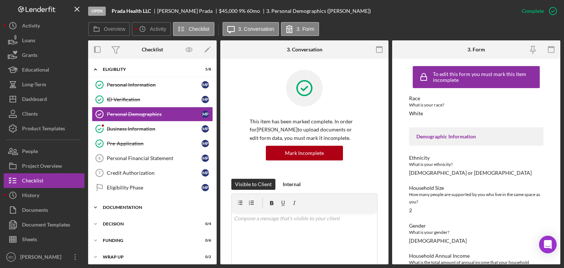
scroll to position [3, 0]
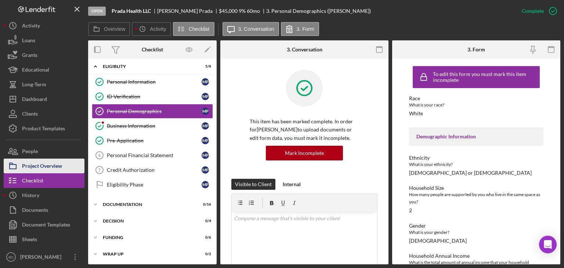
click at [64, 162] on button "Project Overview" at bounding box center [44, 166] width 81 height 15
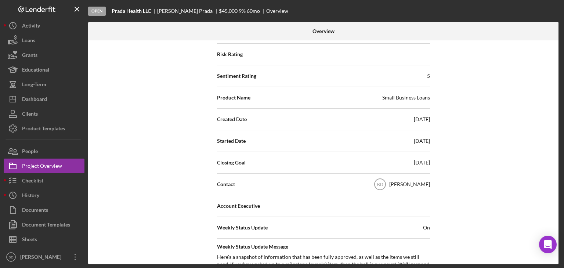
scroll to position [110, 0]
